Goal: Task Accomplishment & Management: Use online tool/utility

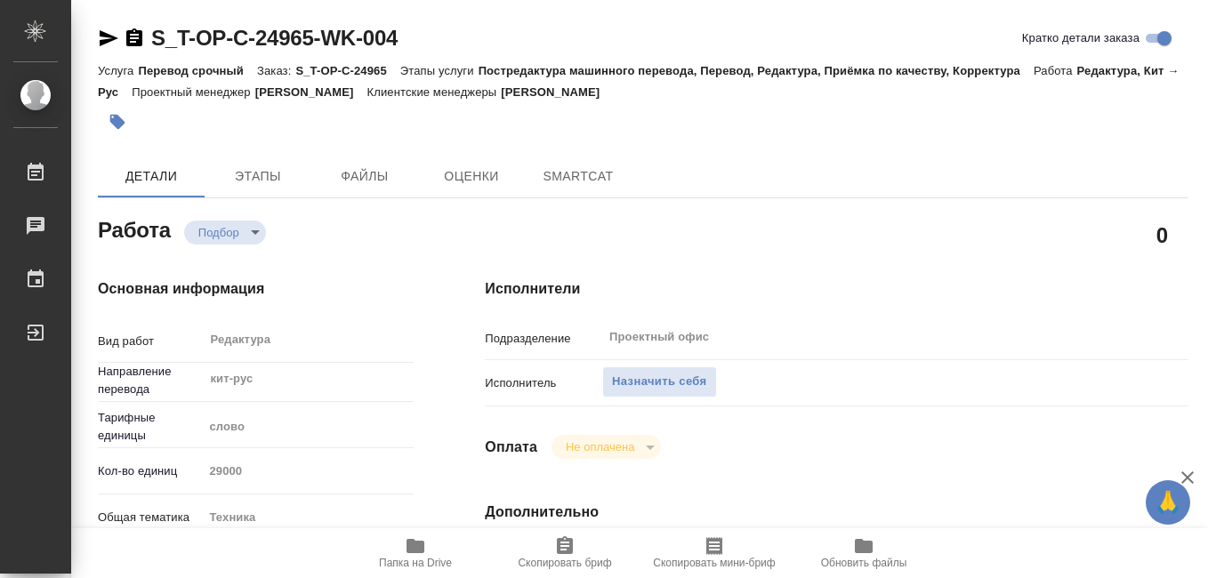
type textarea "x"
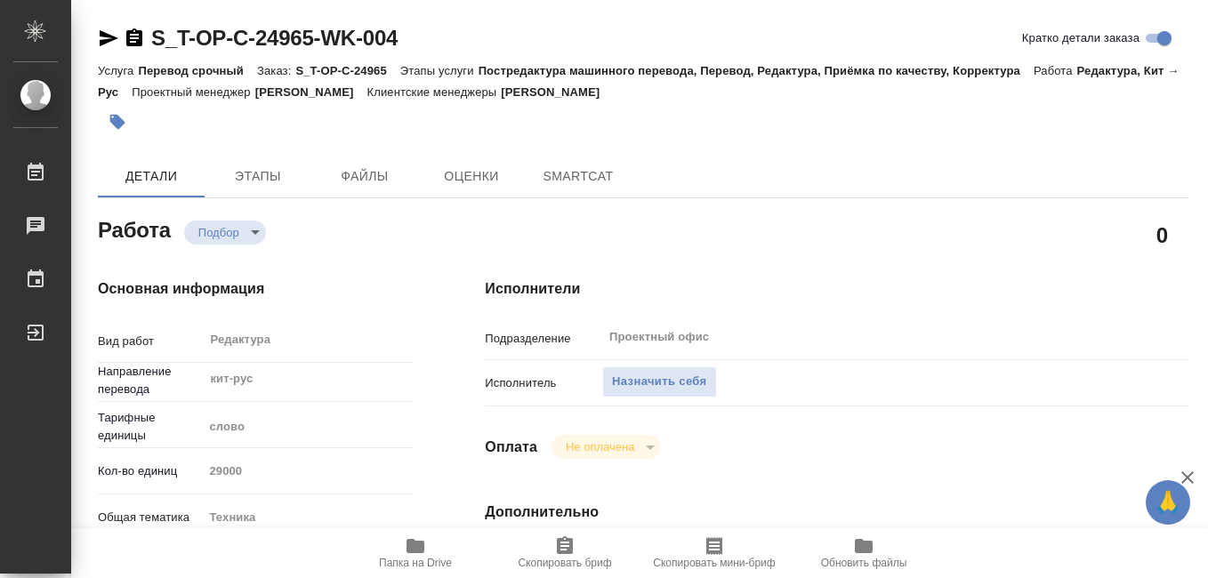
type textarea "x"
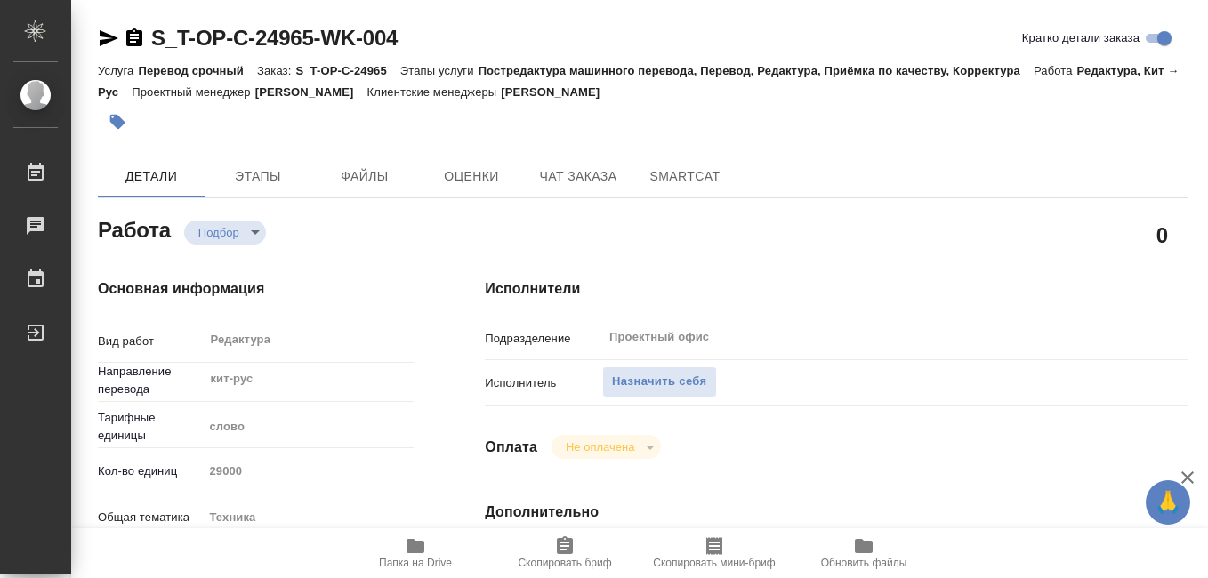
type textarea "x"
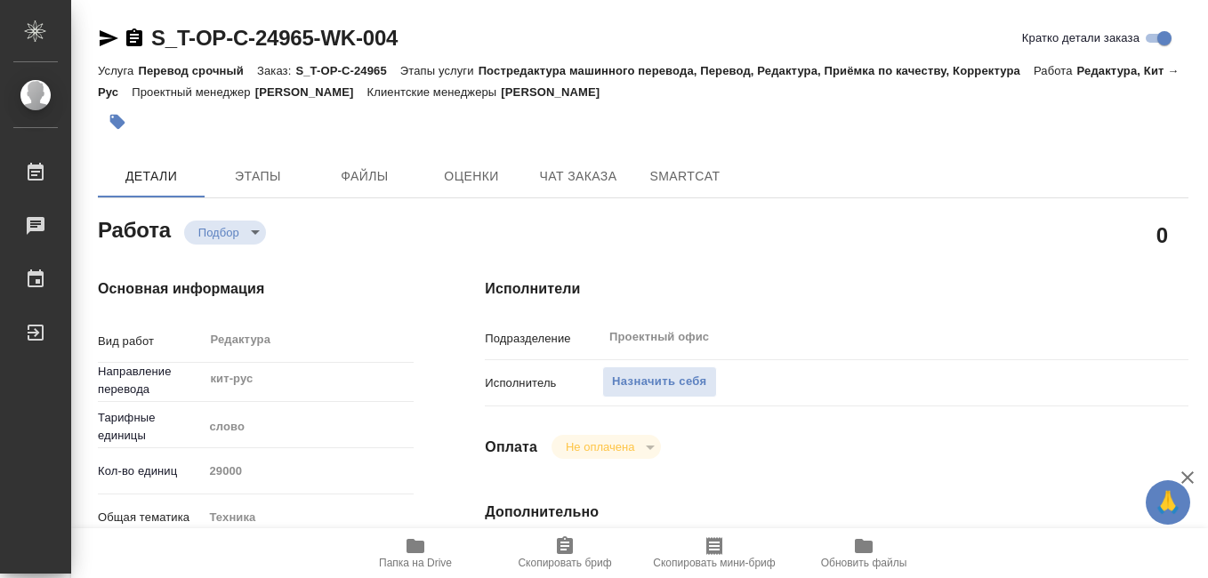
type textarea "x"
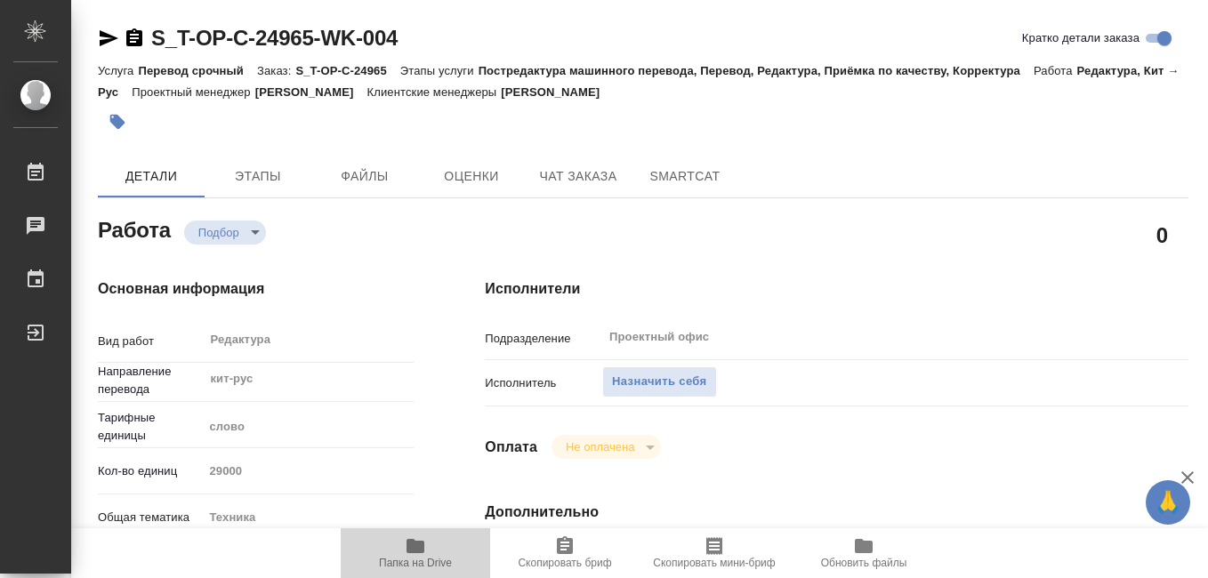
click at [422, 554] on icon "button" at bounding box center [415, 545] width 21 height 21
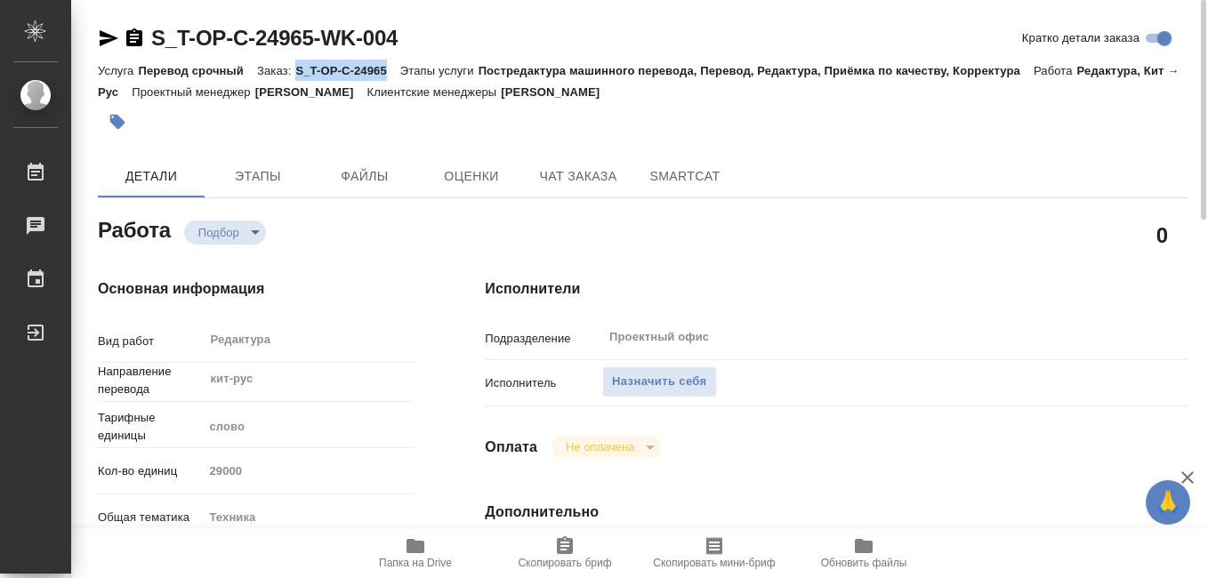
drag, startPoint x: 297, startPoint y: 69, endPoint x: 384, endPoint y: 68, distance: 87.2
click at [384, 68] on p "S_T-OP-C-24965" at bounding box center [347, 70] width 104 height 13
copy p "S_T-OP-C-24965"
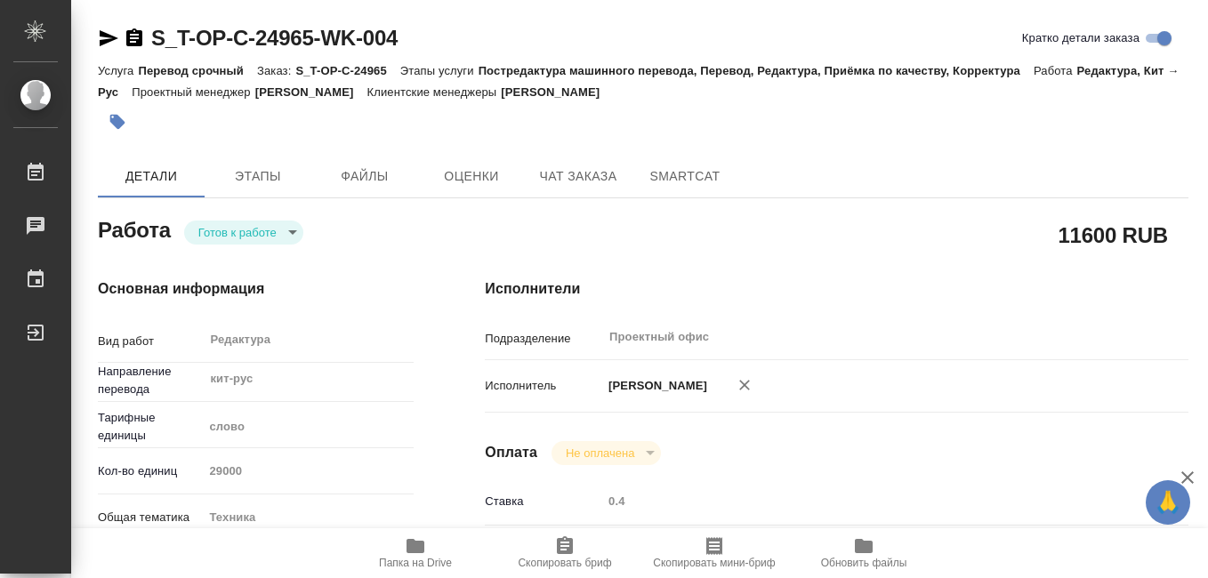
type textarea "x"
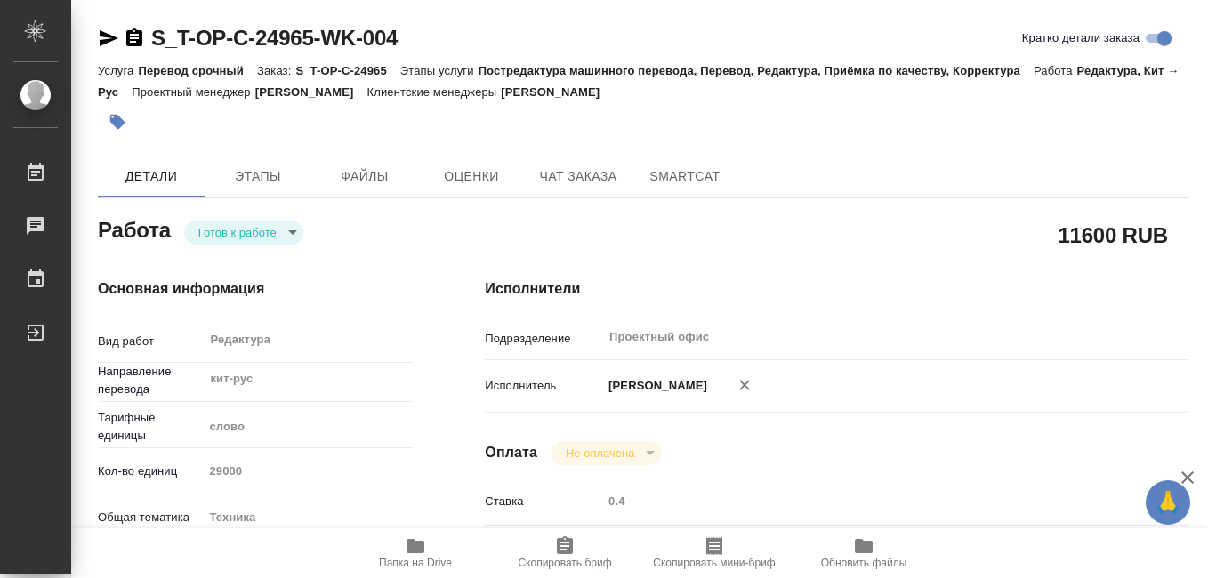
type textarea "x"
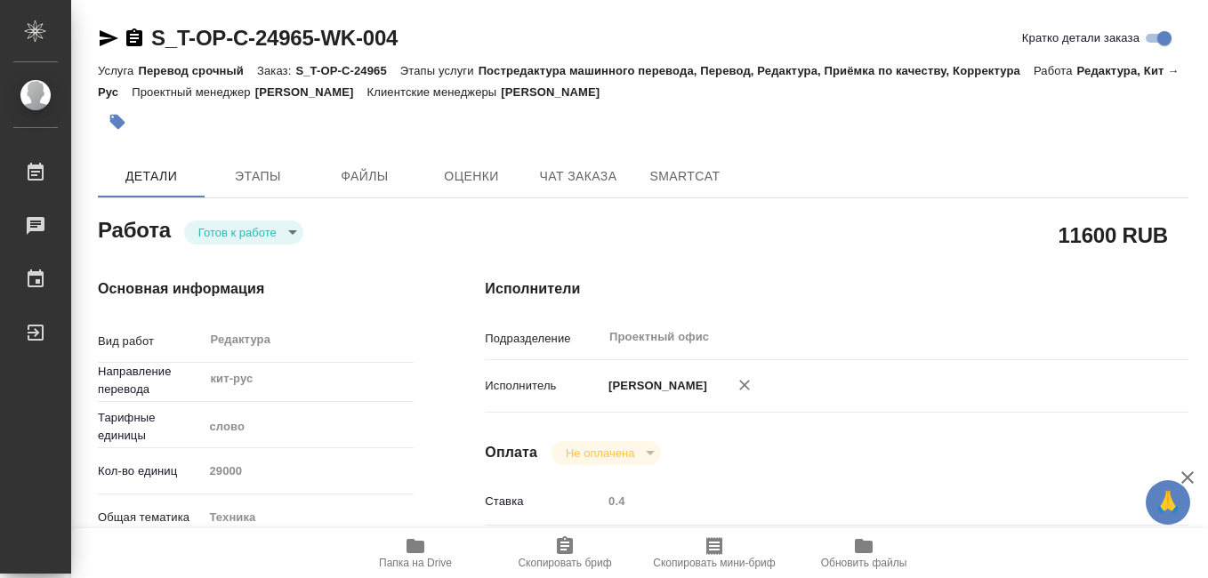
type textarea "x"
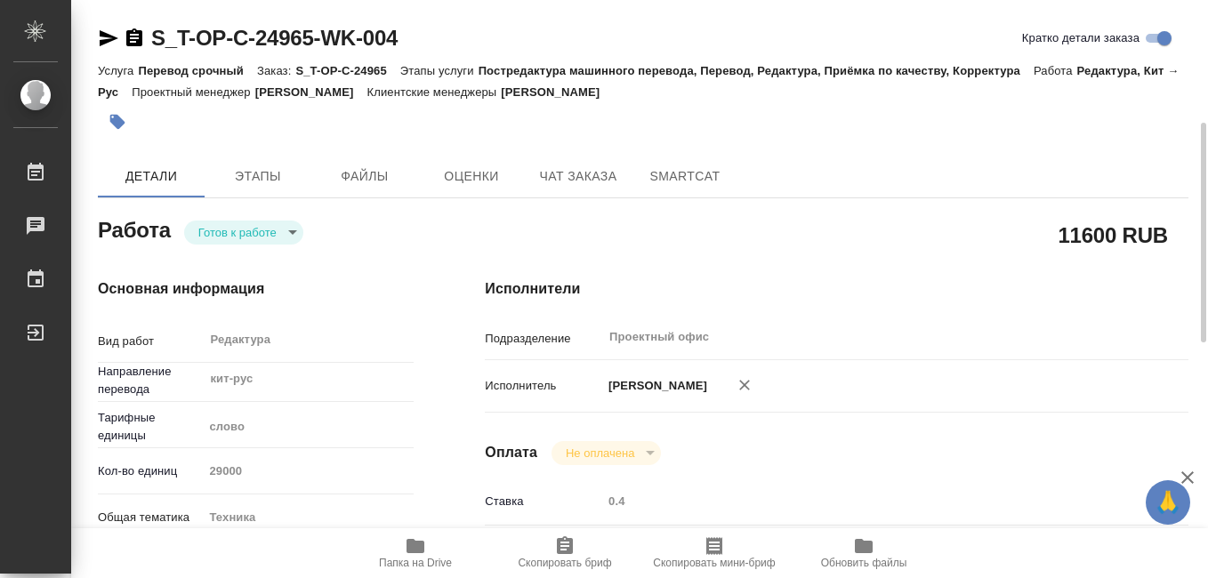
scroll to position [89, 0]
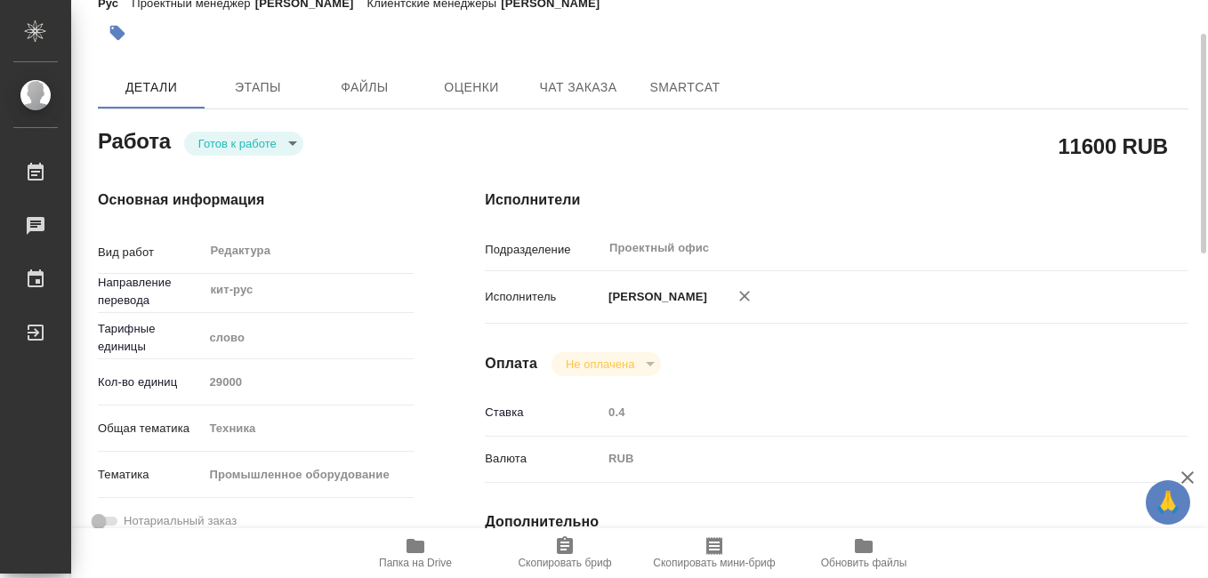
type textarea "x"
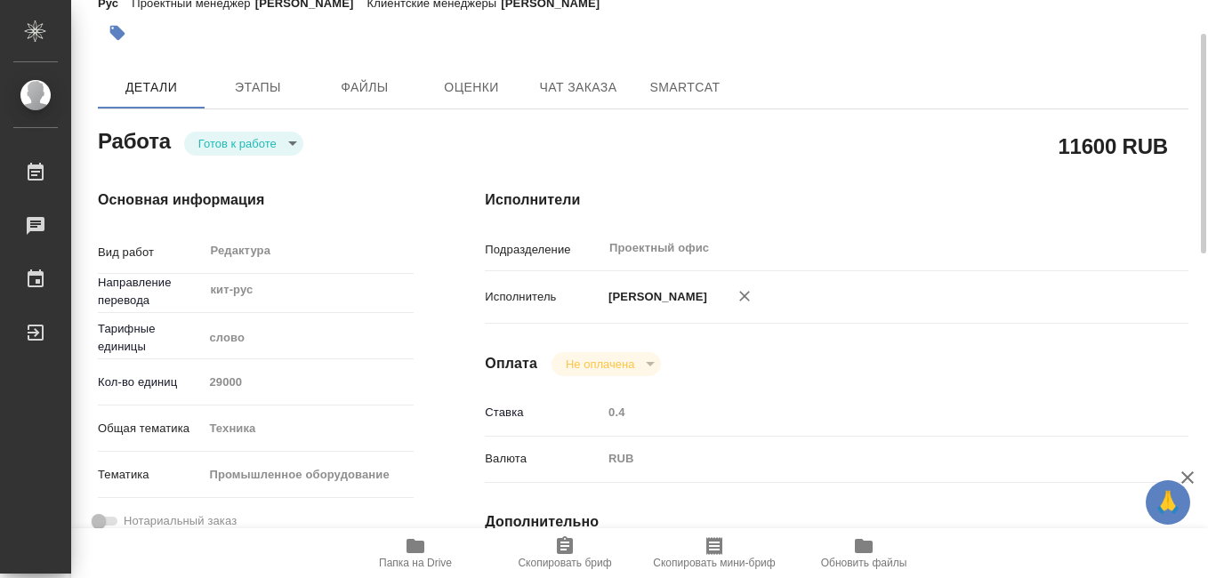
click at [709, 551] on icon "button" at bounding box center [714, 546] width 16 height 18
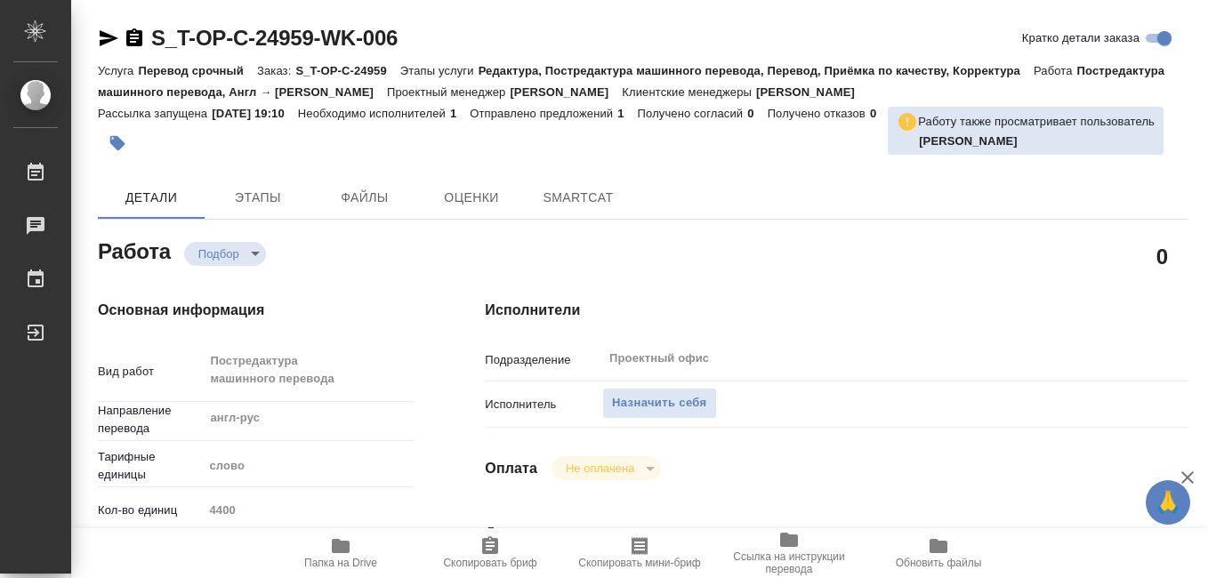
type textarea "x"
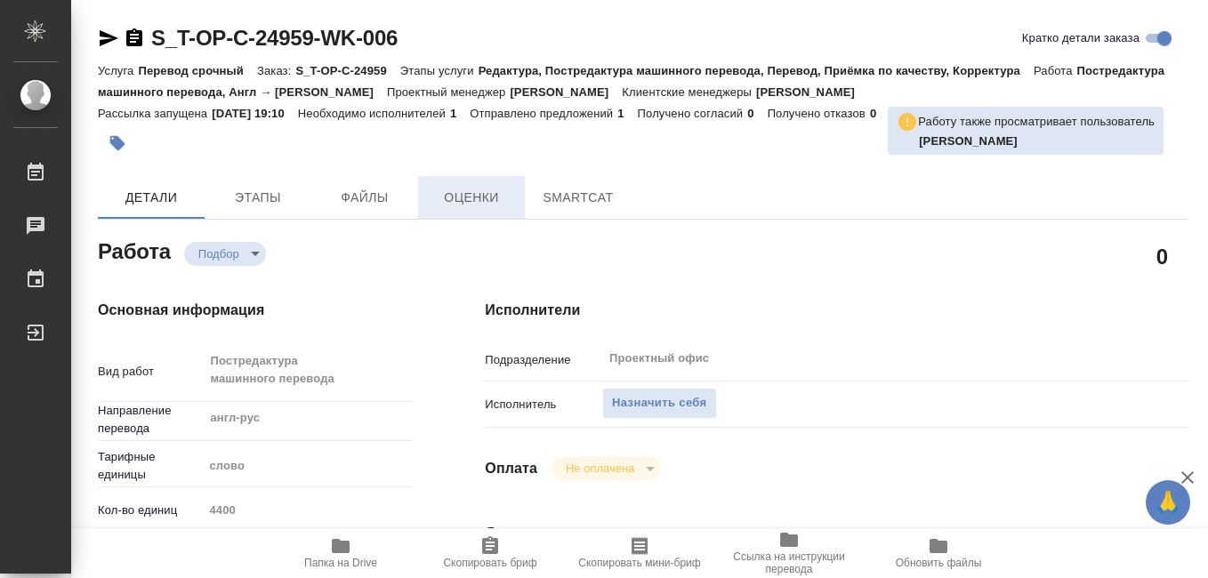
type textarea "x"
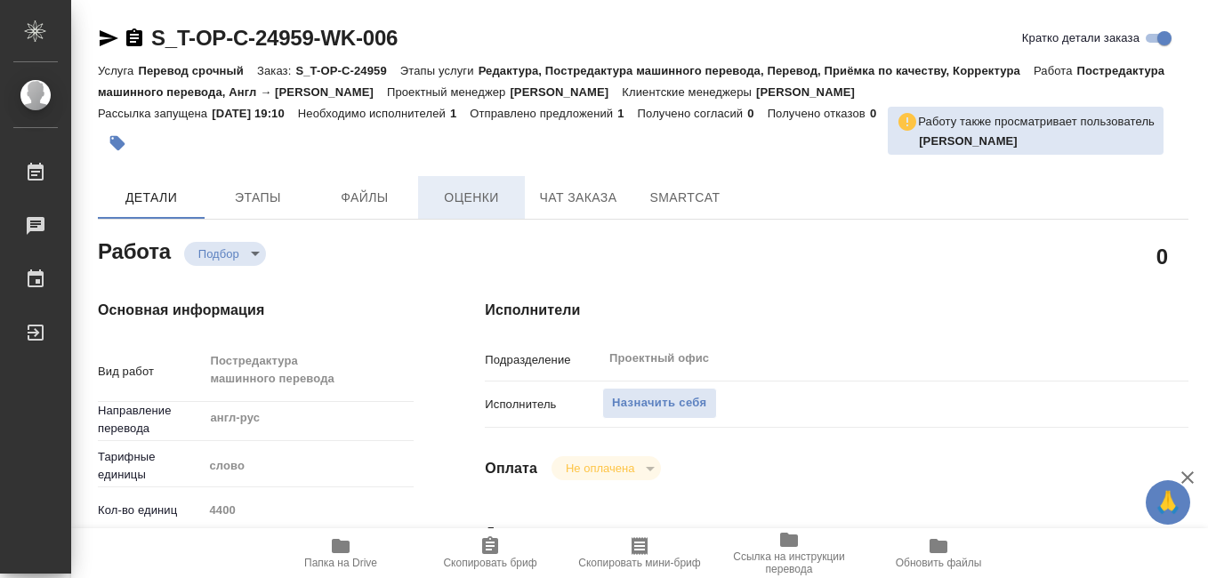
scroll to position [89, 0]
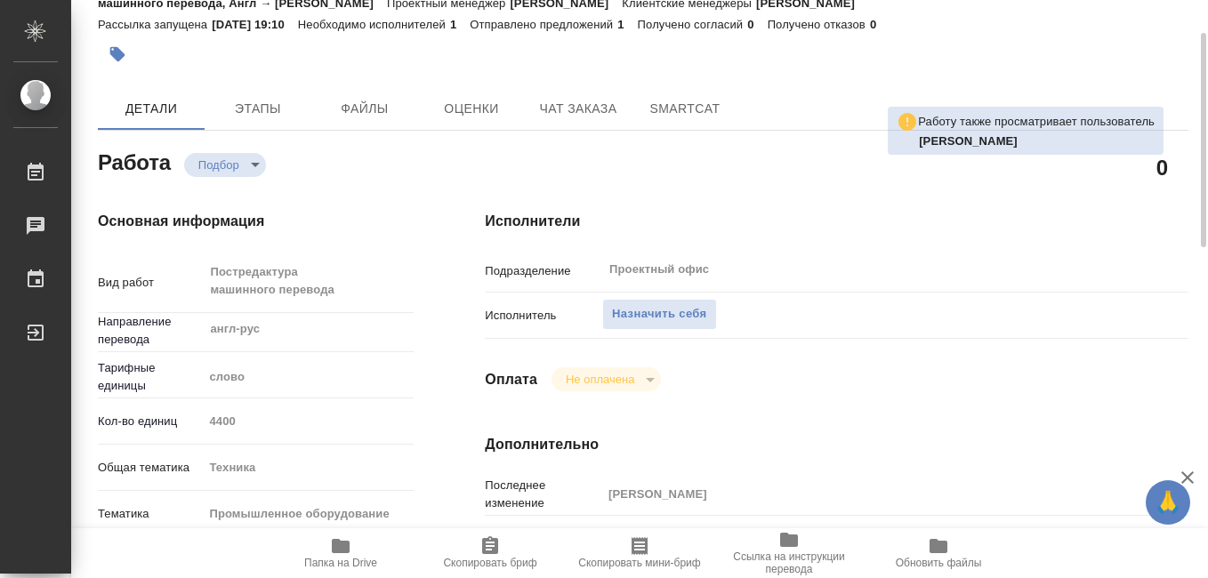
type textarea "x"
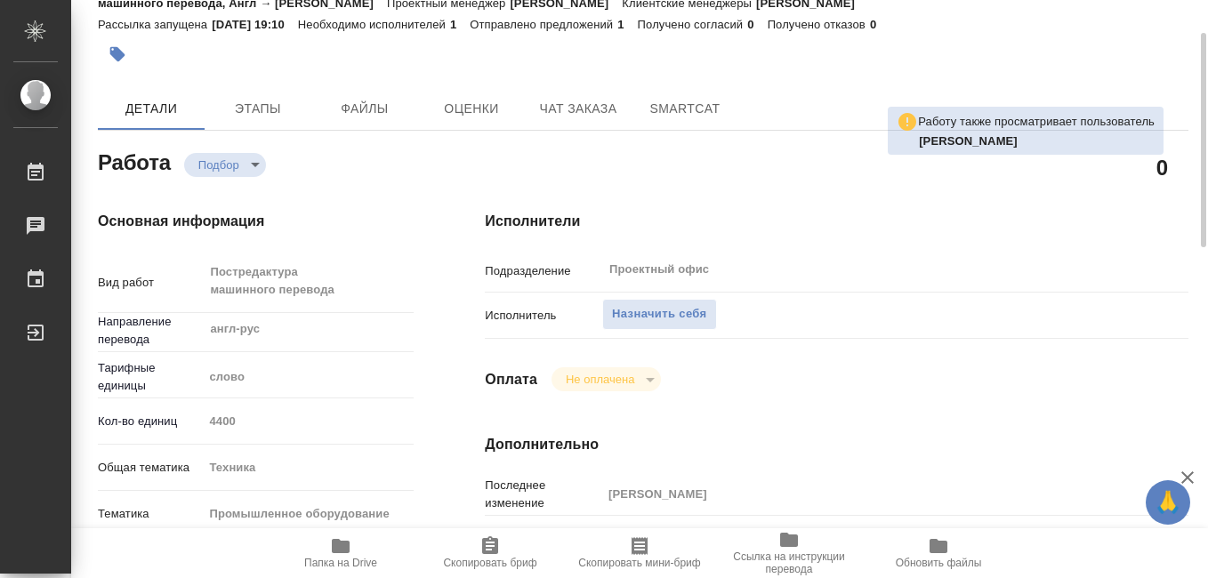
type textarea "x"
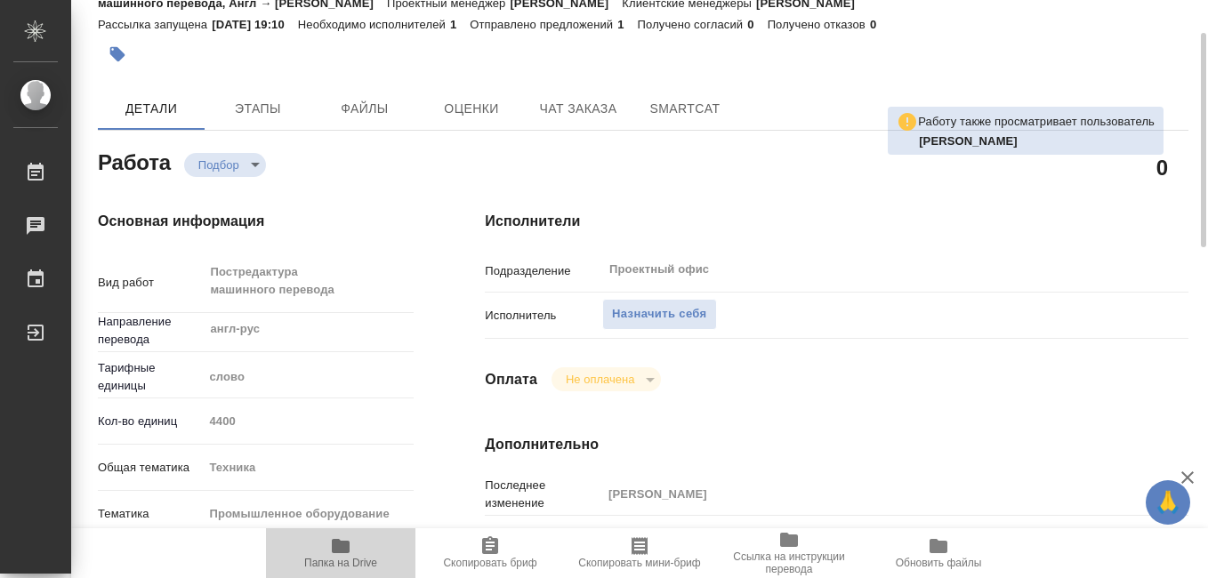
click at [342, 551] on icon "button" at bounding box center [341, 546] width 18 height 14
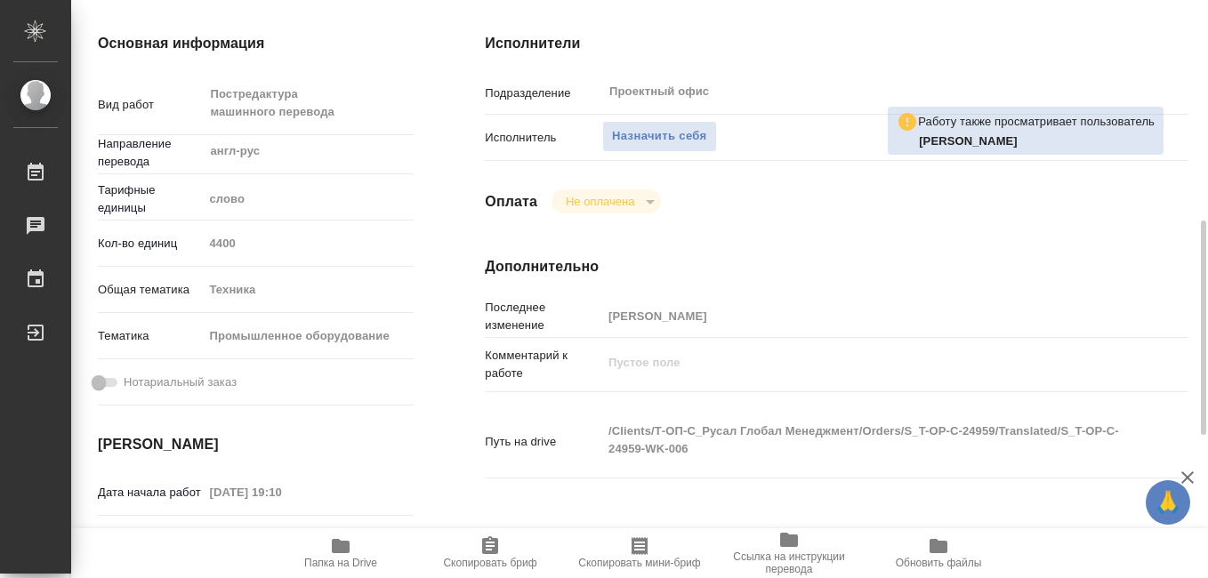
scroll to position [356, 0]
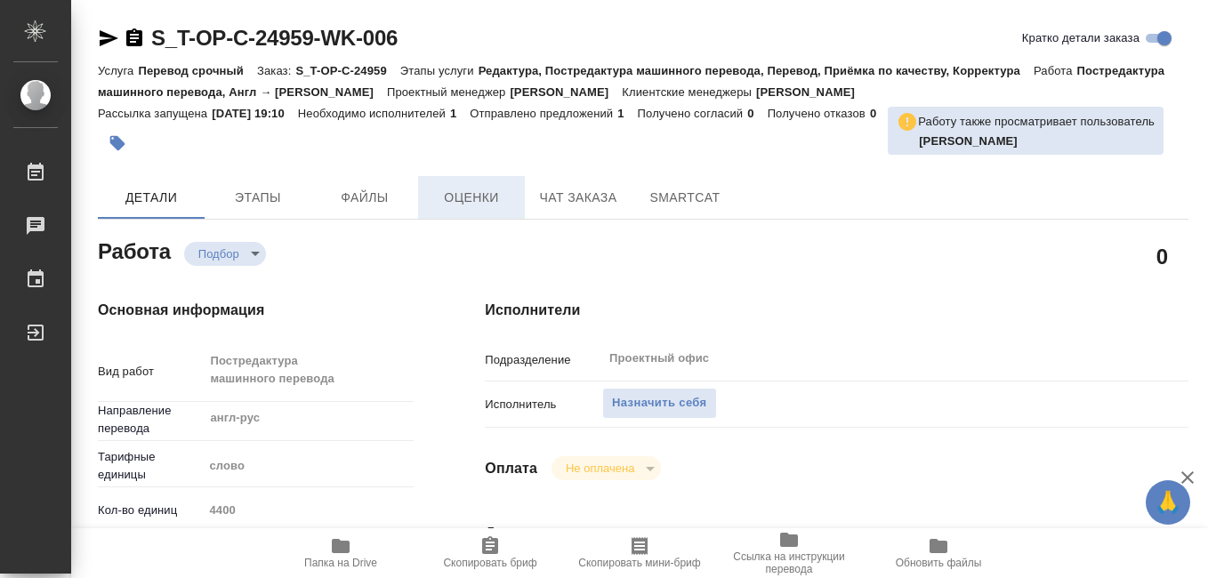
type textarea "x"
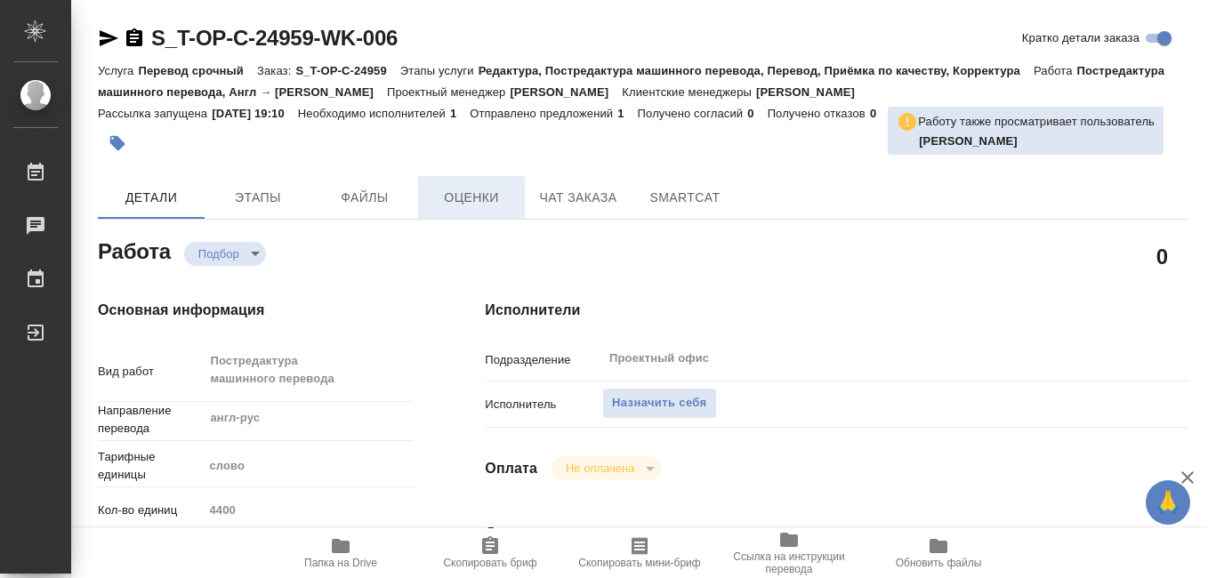
type textarea "x"
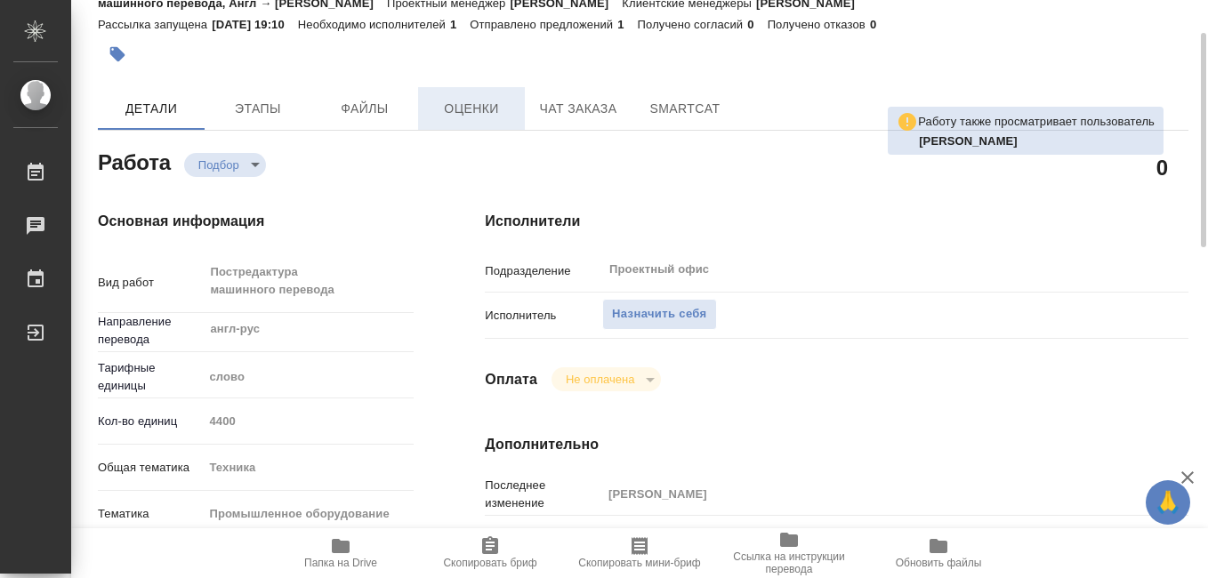
type textarea "x"
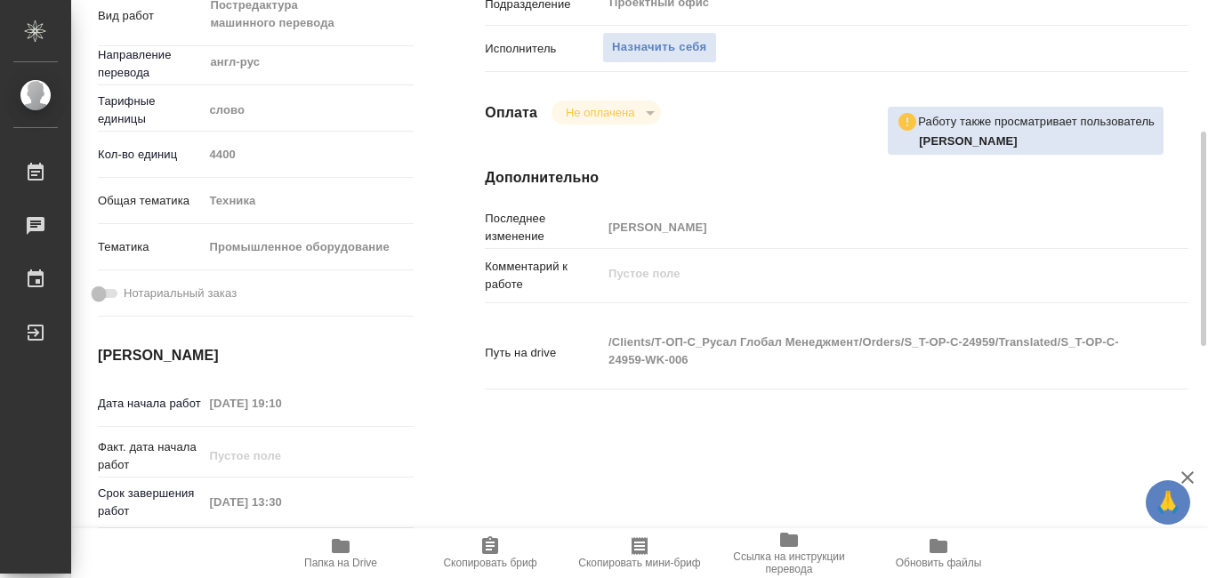
type textarea "x"
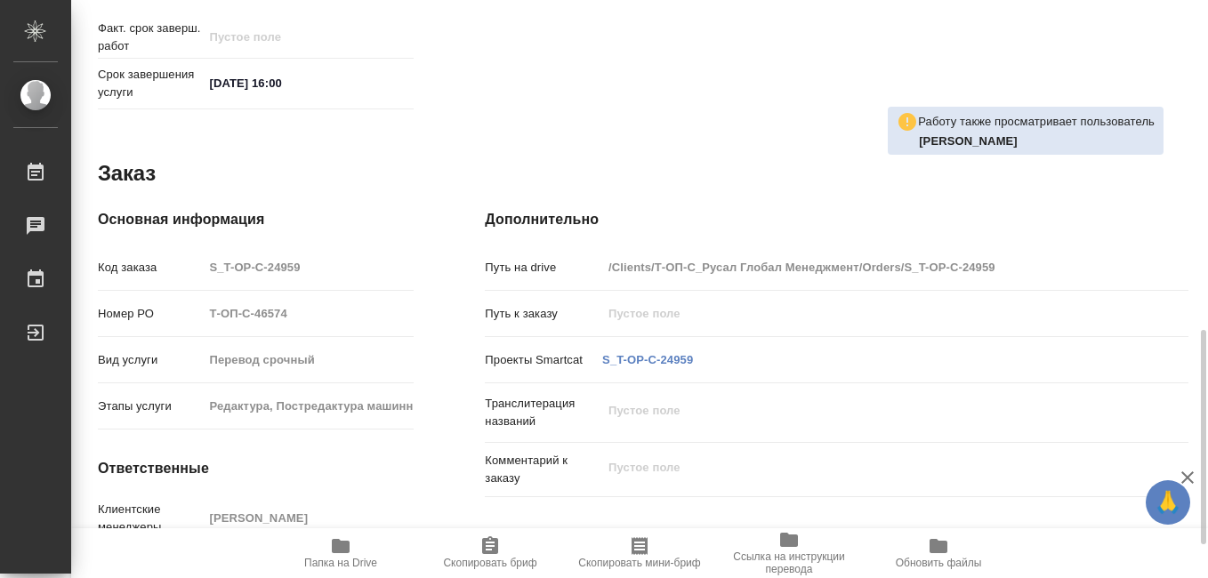
scroll to position [978, 0]
